Goal: Information Seeking & Learning: Learn about a topic

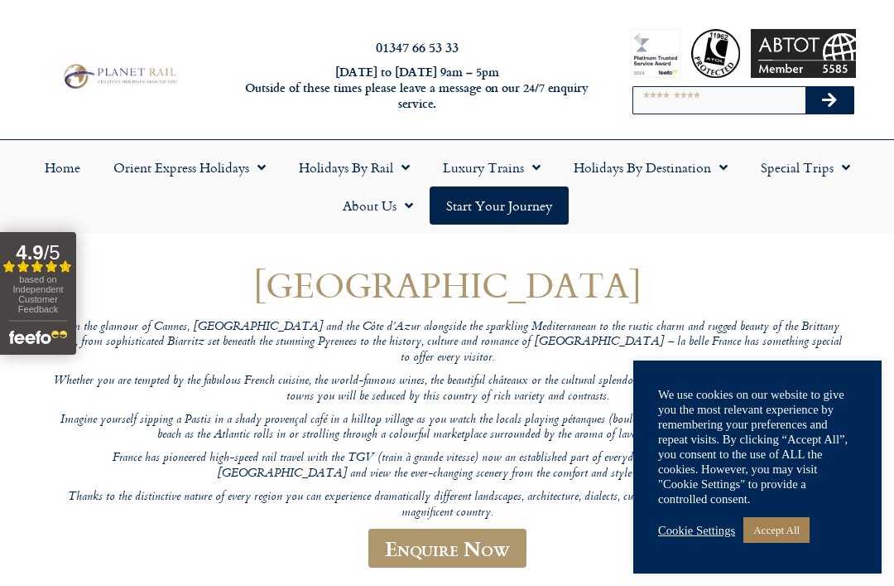
click at [788, 528] on link "Accept All" at bounding box center [777, 530] width 66 height 26
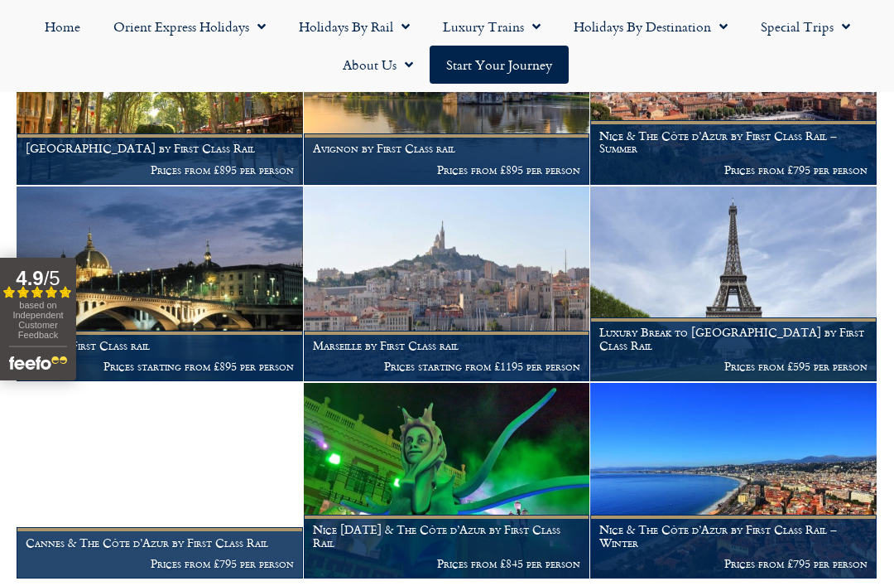
scroll to position [1593, 0]
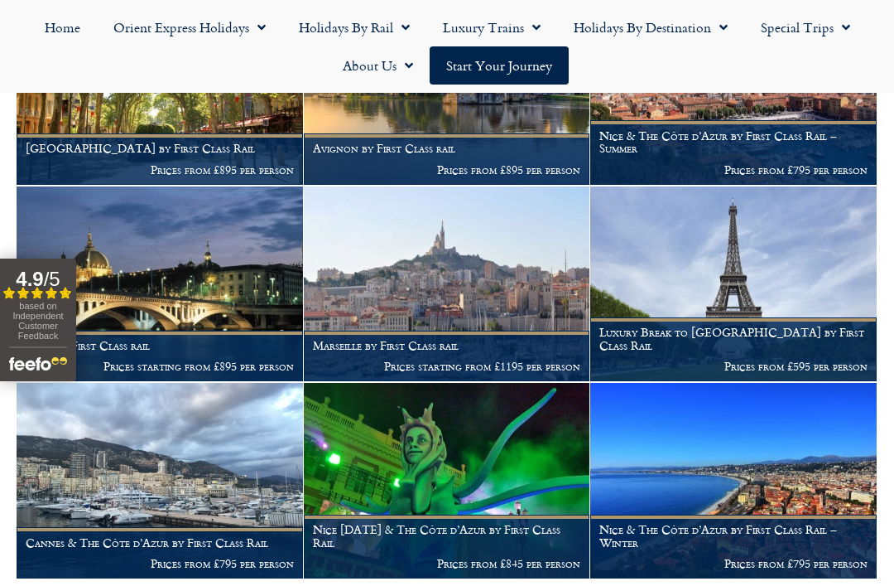
click at [217, 451] on img at bounding box center [160, 480] width 287 height 195
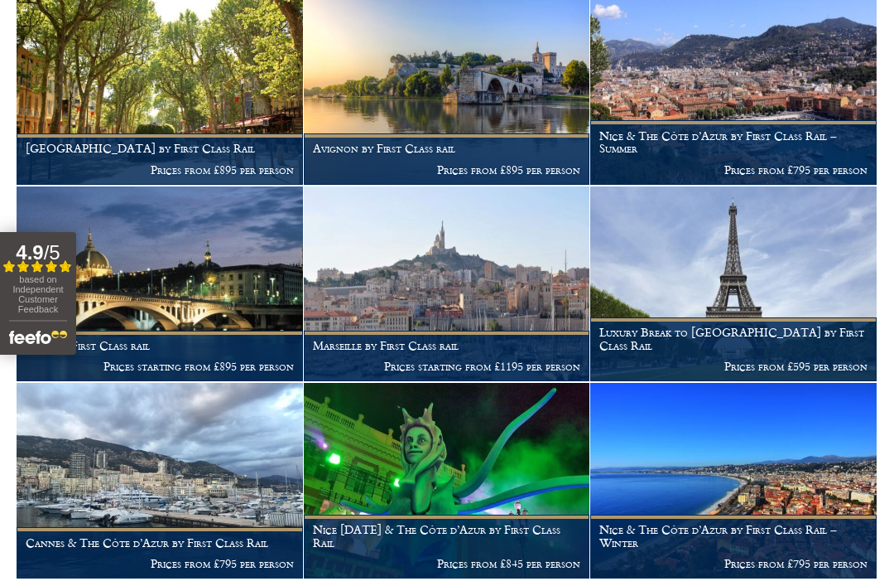
scroll to position [1646, 0]
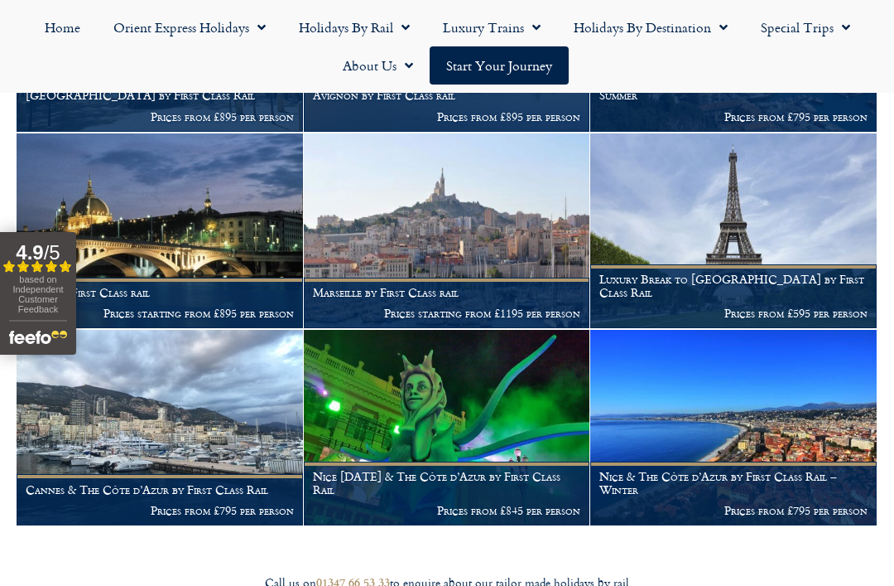
click at [233, 396] on img at bounding box center [160, 427] width 287 height 195
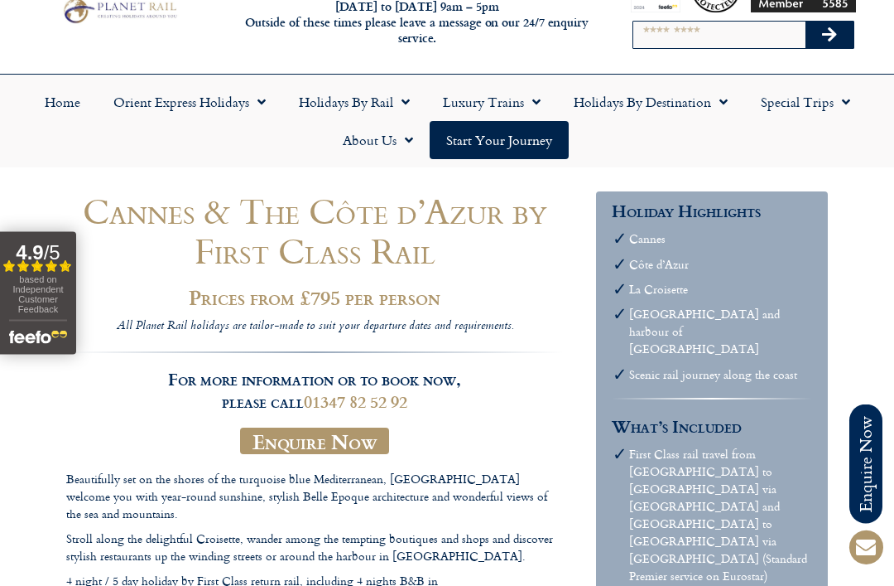
scroll to position [58, 0]
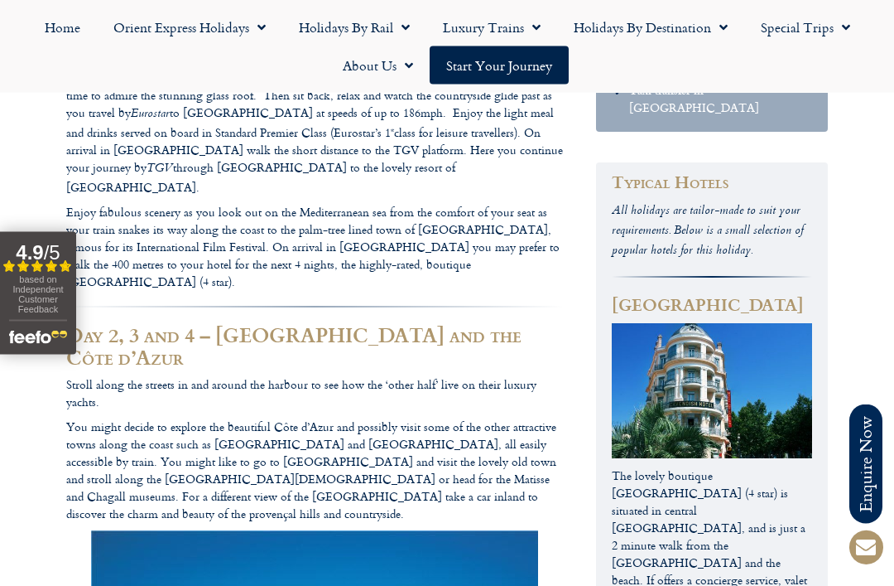
scroll to position [687, 0]
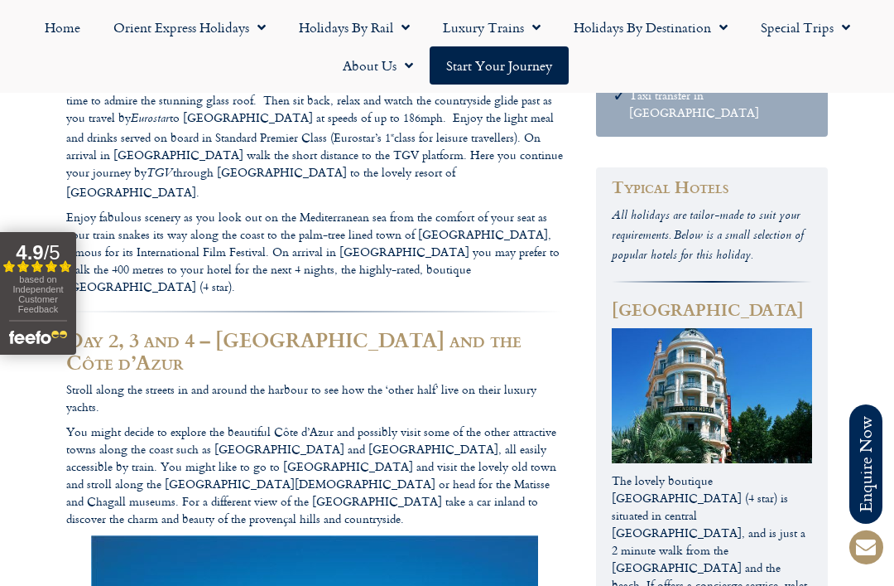
scroll to position [685, 0]
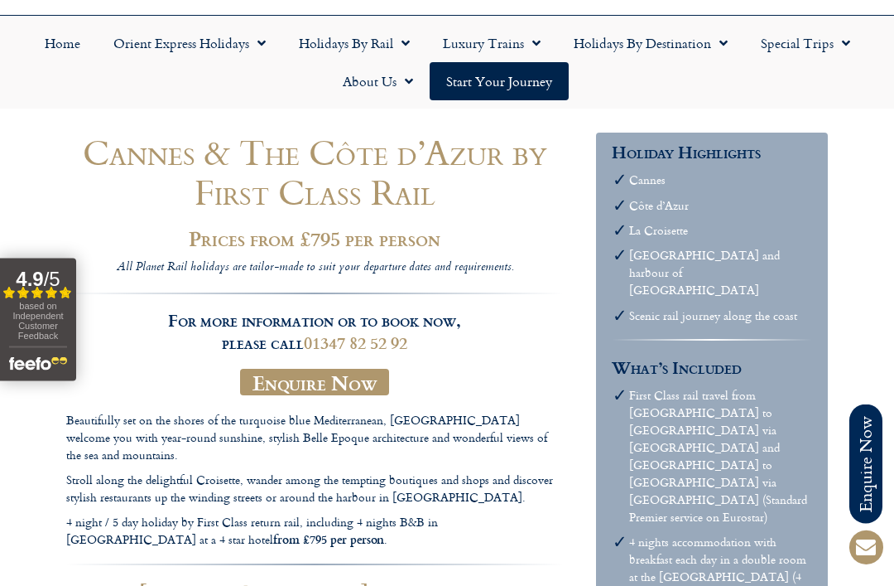
scroll to position [124, 0]
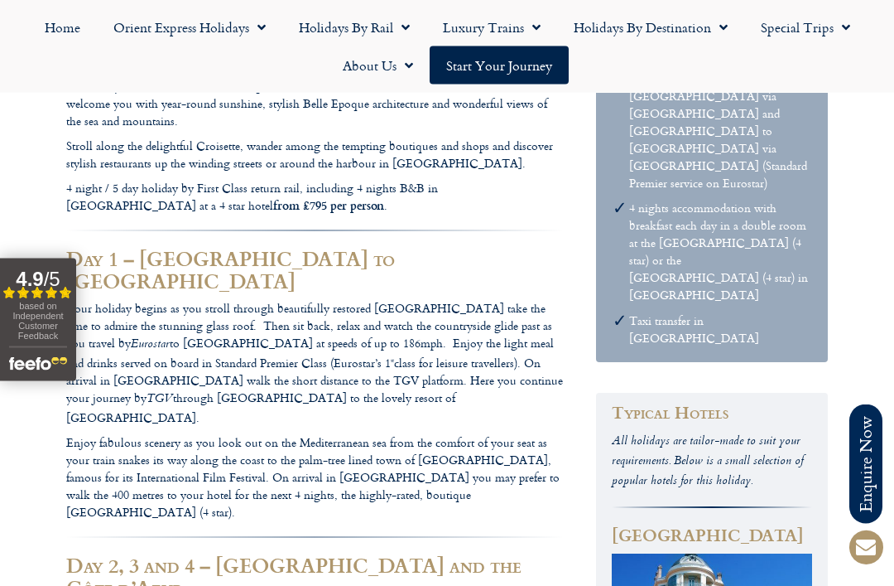
scroll to position [458, 0]
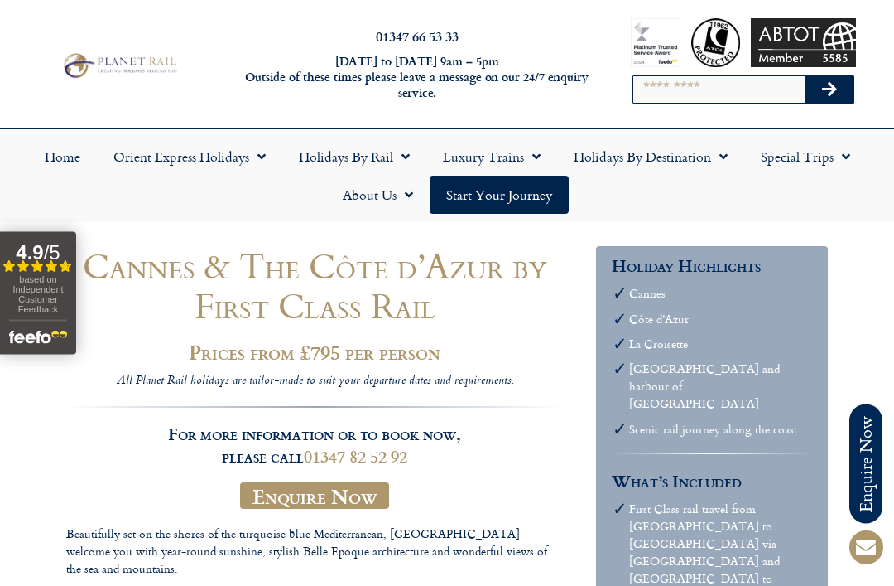
scroll to position [11, 0]
click at [388, 158] on link "Holidays by Rail" at bounding box center [354, 156] width 144 height 38
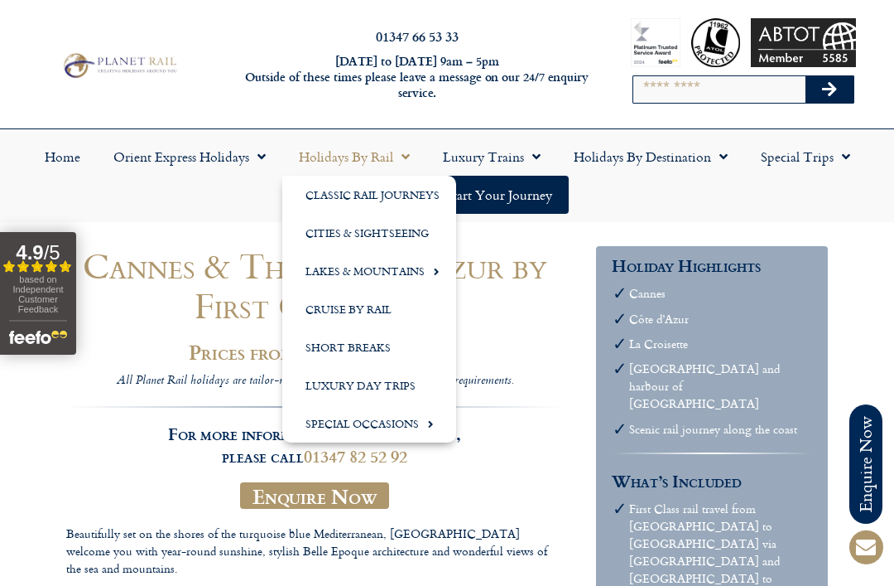
click at [393, 237] on link "Cities & Sightseeing" at bounding box center [369, 233] width 174 height 38
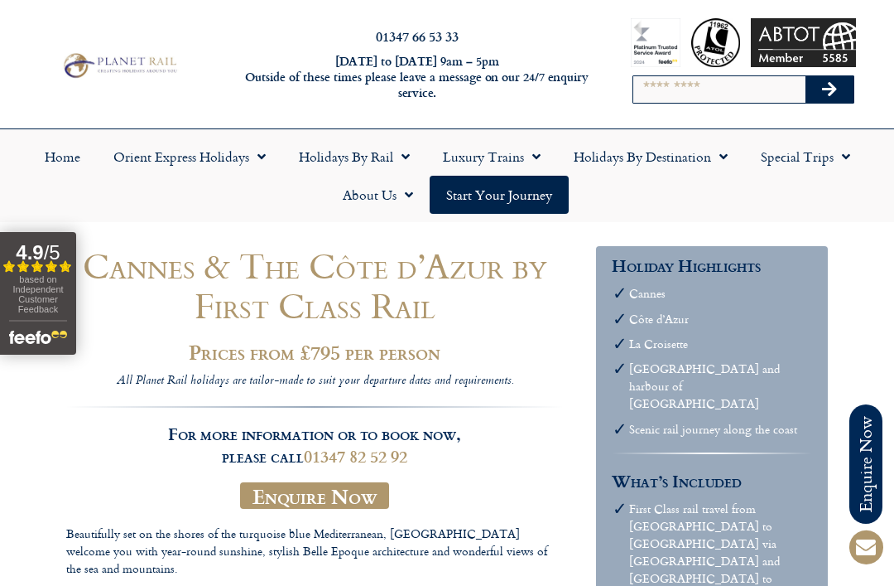
click at [359, 157] on link "Holidays by Rail" at bounding box center [354, 156] width 144 height 38
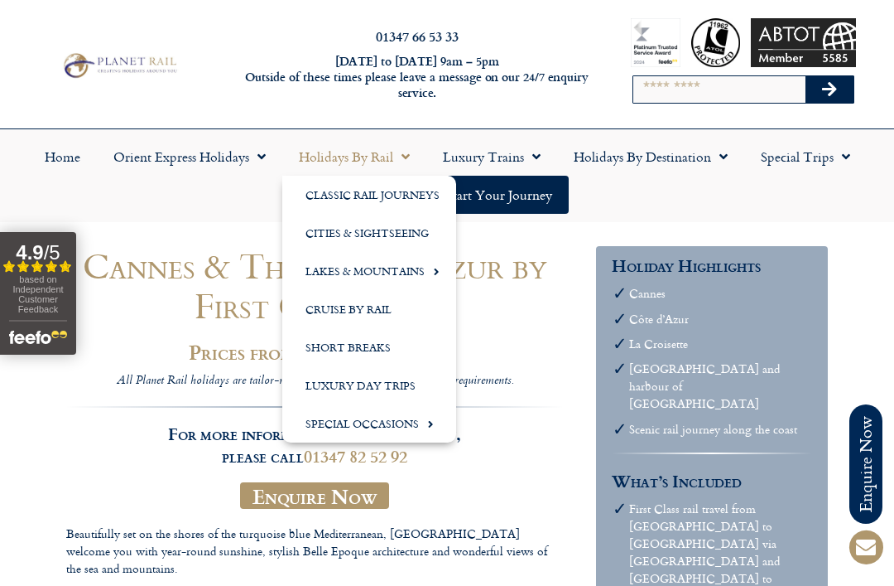
click at [370, 189] on link "Classic Rail Journeys" at bounding box center [369, 195] width 174 height 38
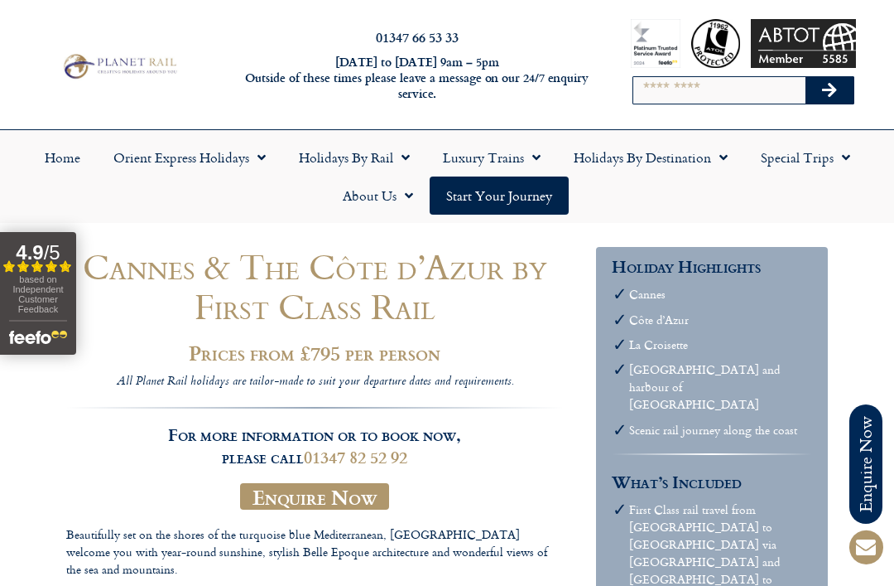
scroll to position [0, 0]
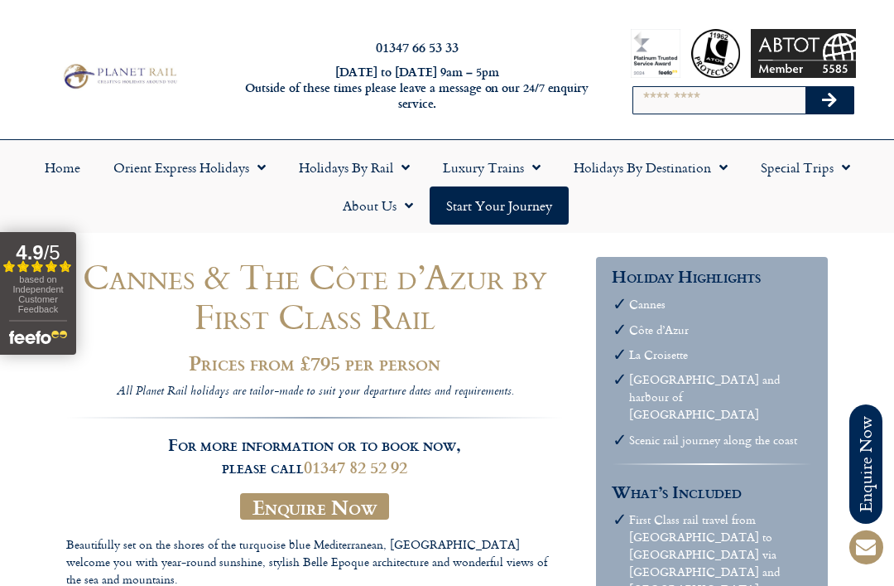
click at [401, 170] on span "Menu" at bounding box center [401, 167] width 17 height 30
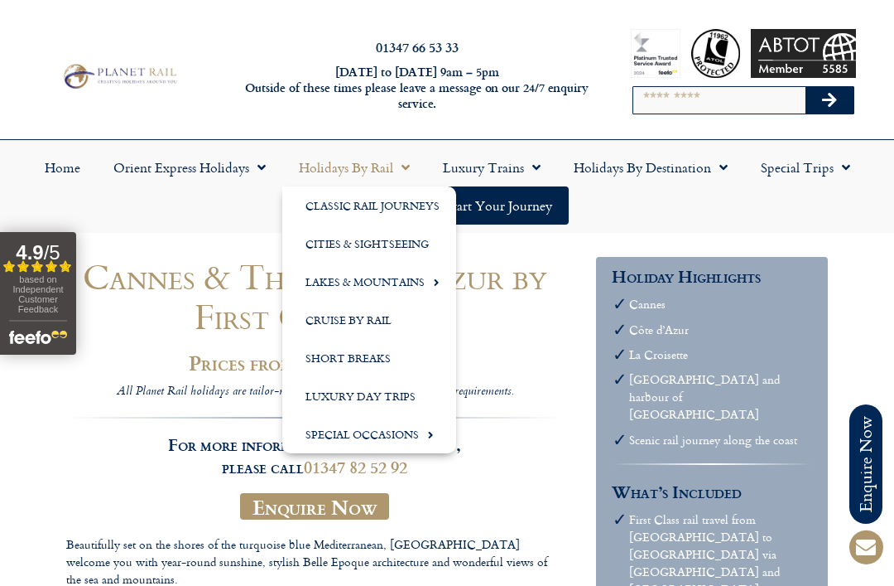
click at [407, 393] on link "Luxury Day Trips" at bounding box center [369, 396] width 174 height 38
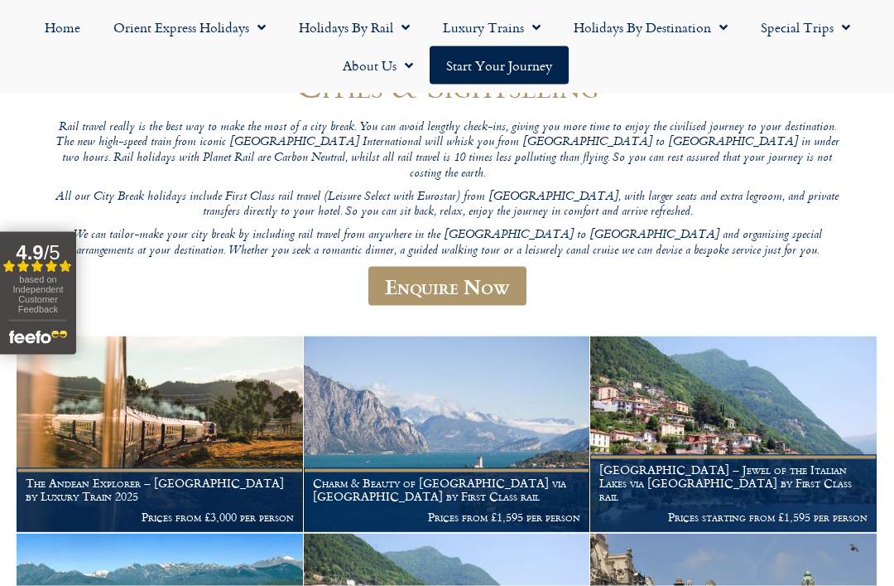
scroll to position [190, 0]
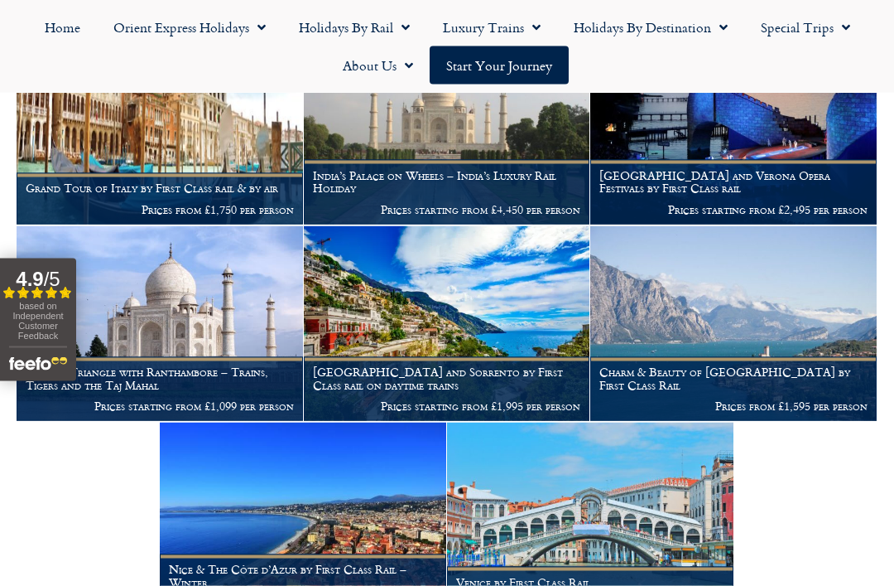
scroll to position [1188, 0]
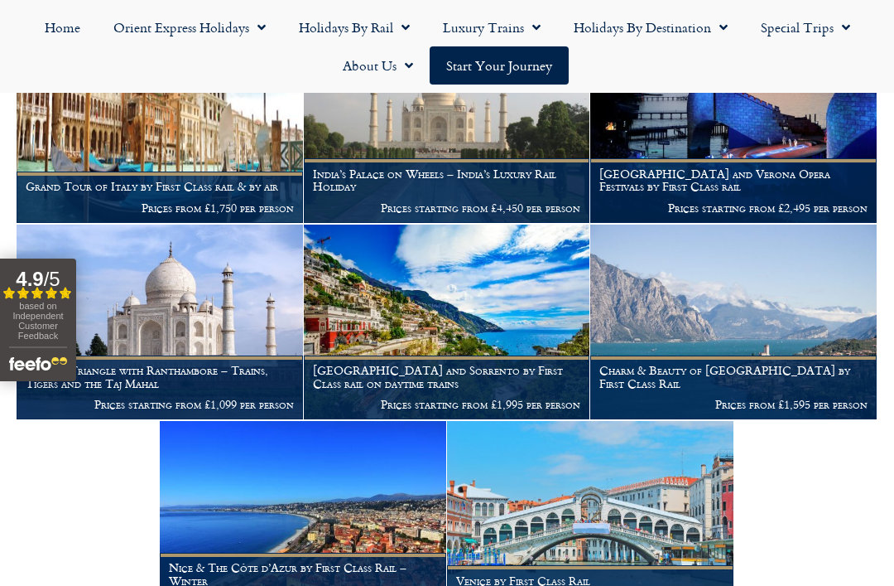
click at [511, 315] on img at bounding box center [447, 321] width 287 height 195
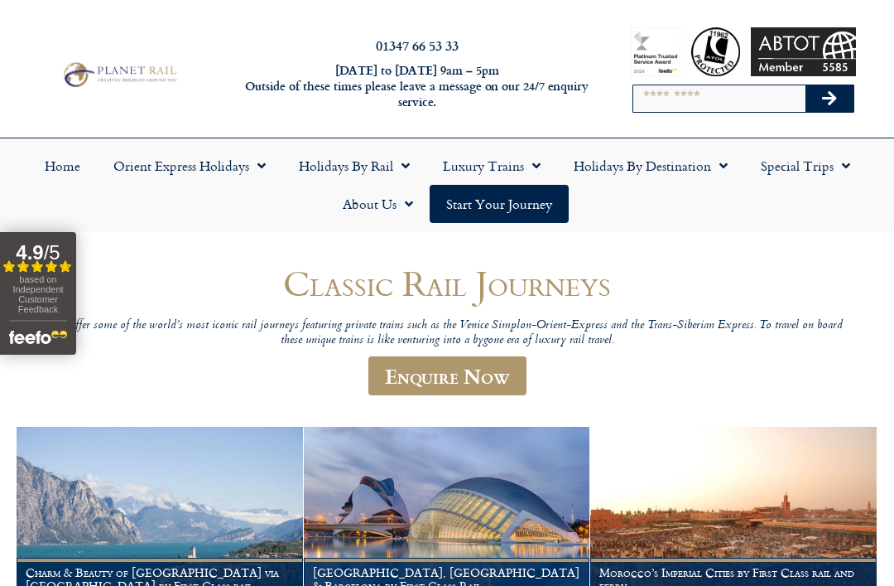
scroll to position [0, 0]
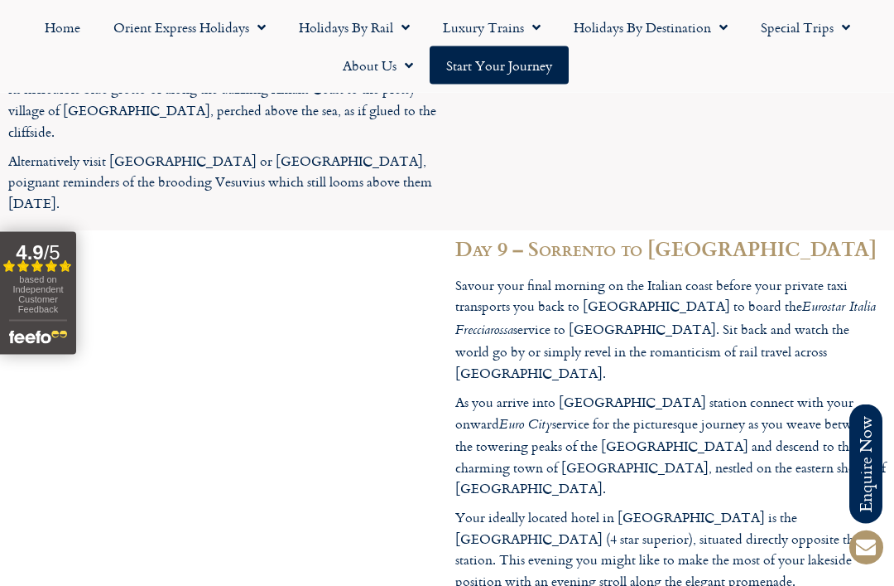
scroll to position [3666, 0]
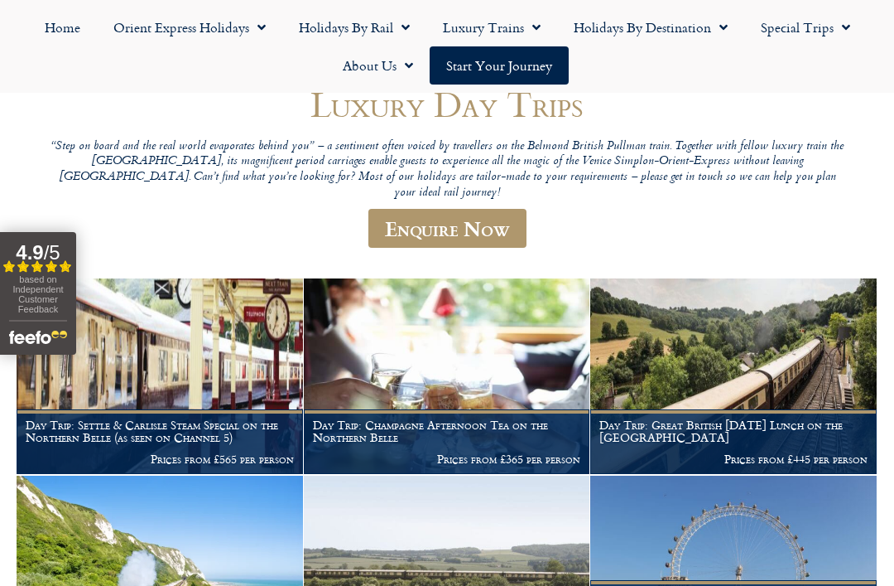
scroll to position [167, 0]
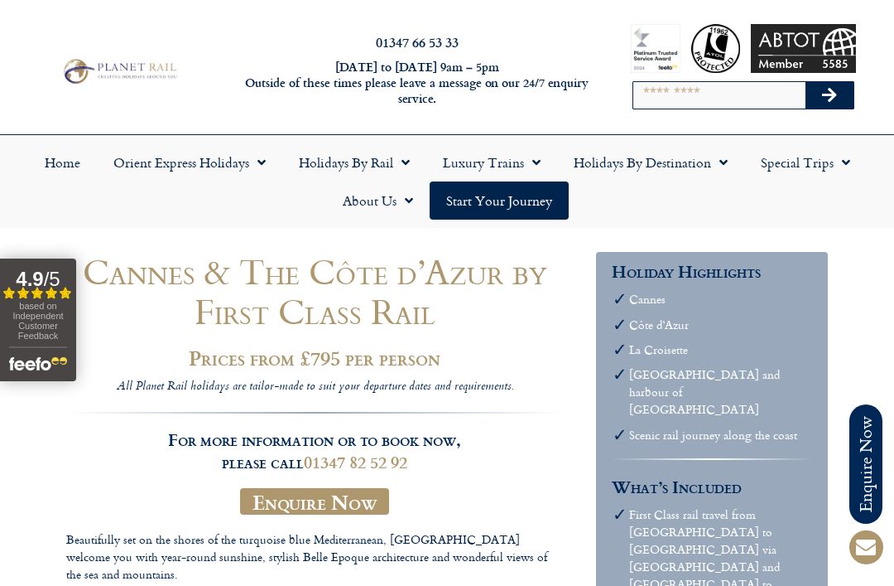
scroll to position [9, 0]
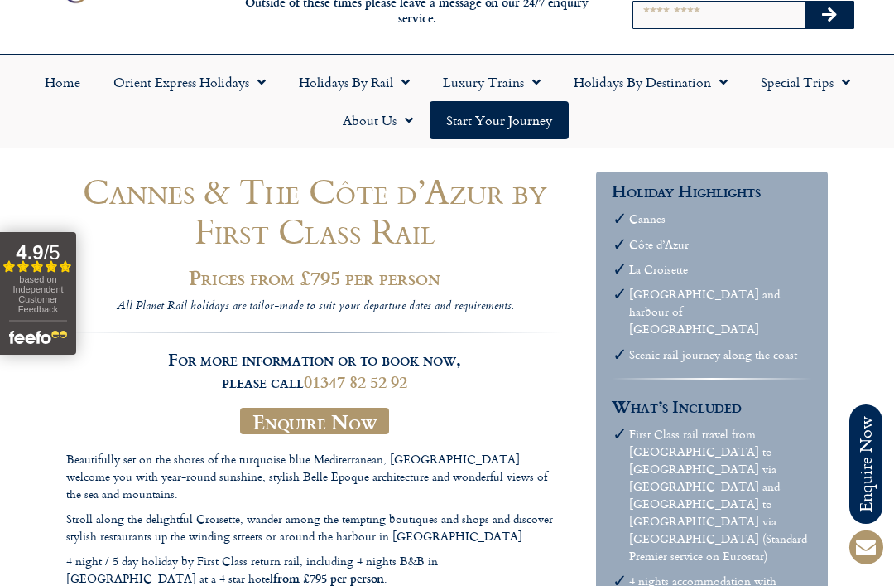
click at [389, 84] on link "Holidays by Rail" at bounding box center [354, 82] width 144 height 38
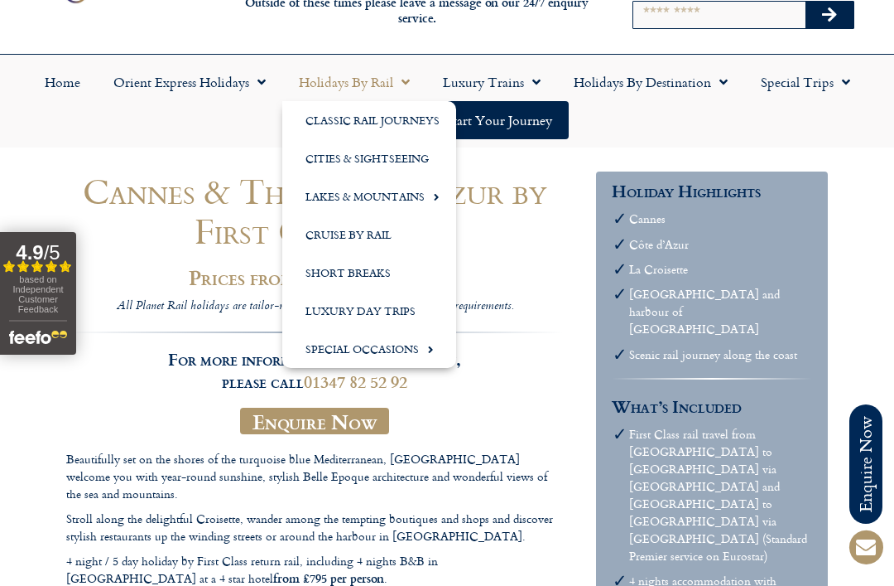
click at [375, 239] on link "Cruise by Rail" at bounding box center [369, 234] width 174 height 38
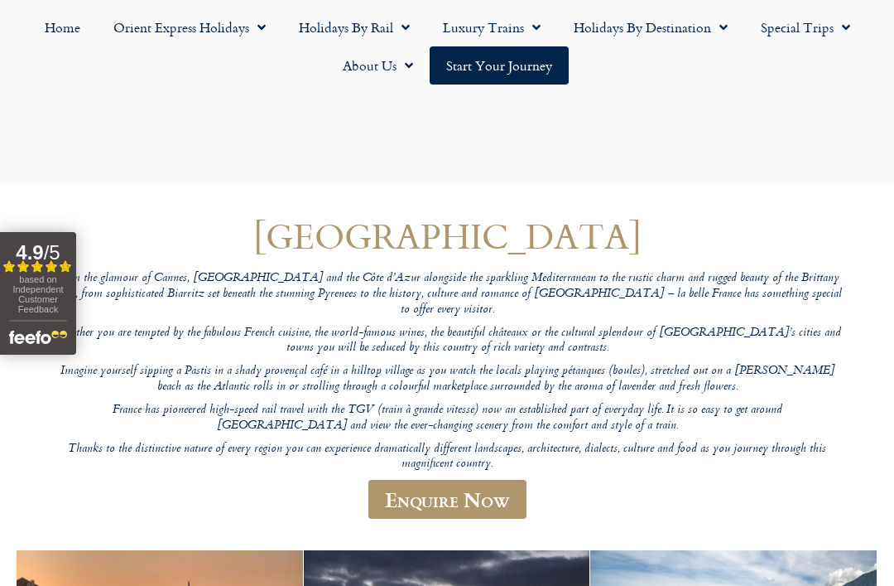
scroll to position [1731, 0]
